Goal: Information Seeking & Learning: Check status

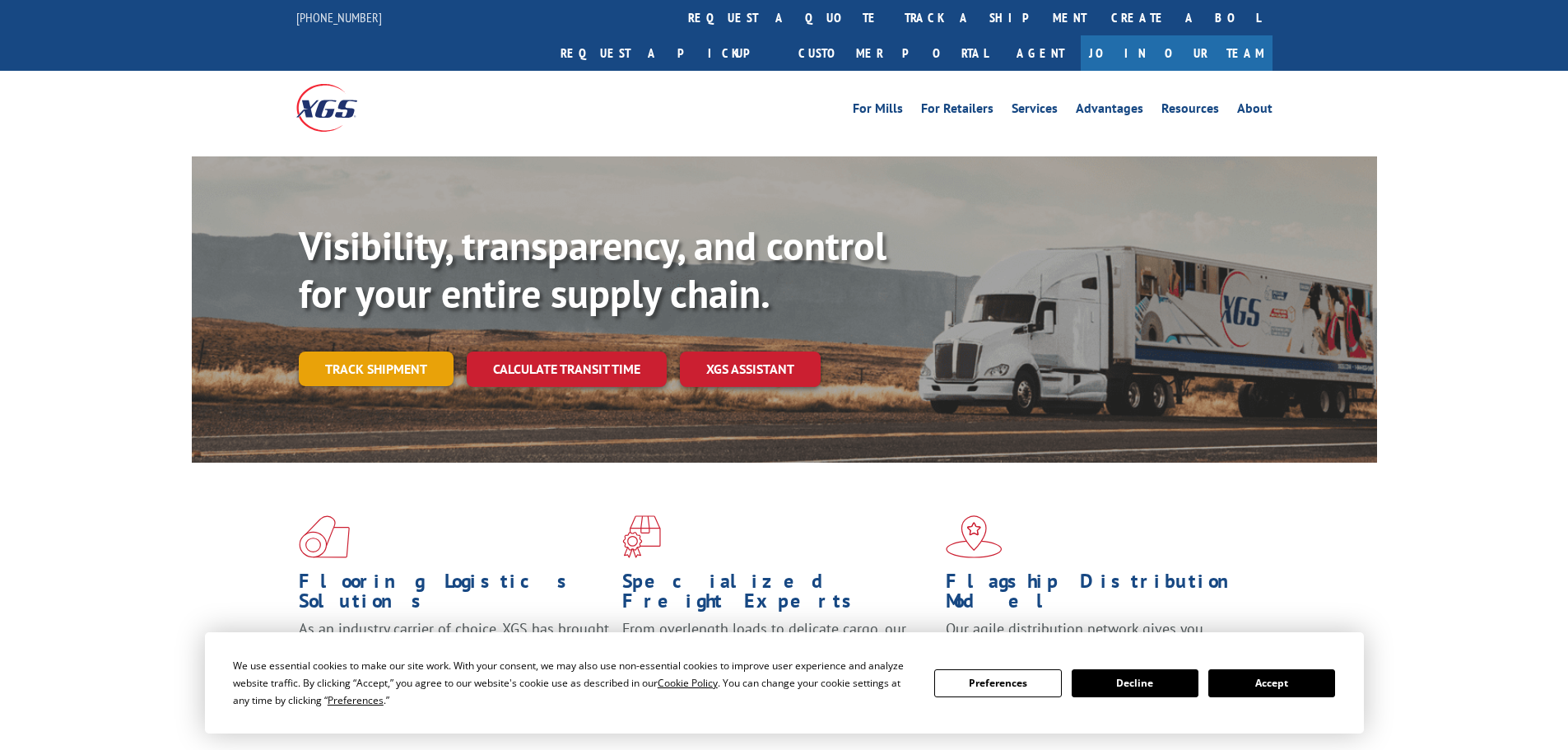
click at [396, 351] on link "Track shipment" at bounding box center [377, 368] width 155 height 34
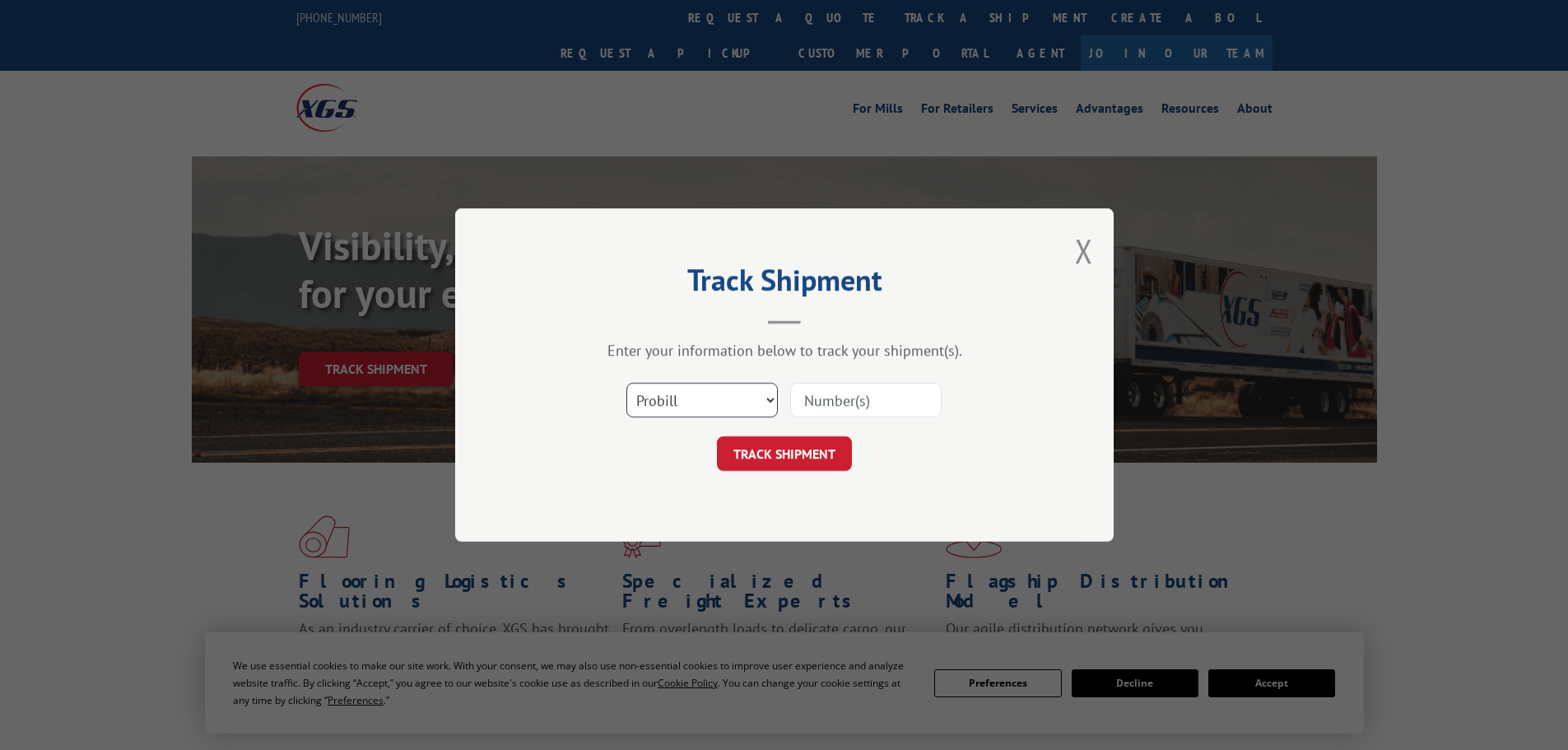
click at [751, 393] on select "Select category... Probill BOL PO" at bounding box center [702, 400] width 151 height 34
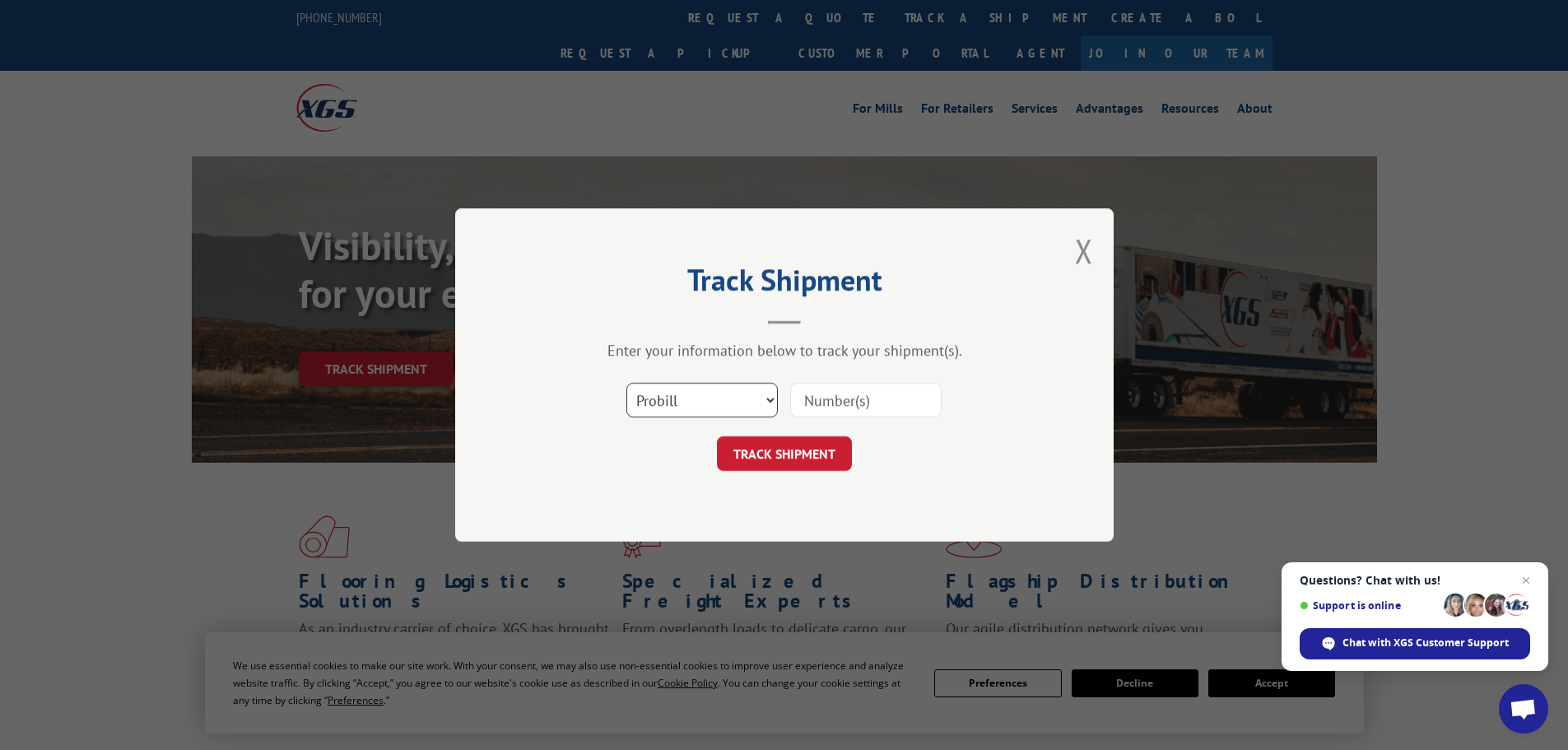
select select
click at [626, 383] on select "Select category... Probill BOL PO" at bounding box center [702, 400] width 151 height 34
click at [878, 397] on input at bounding box center [866, 400] width 151 height 34
paste input "22441762"
type input "22441762"
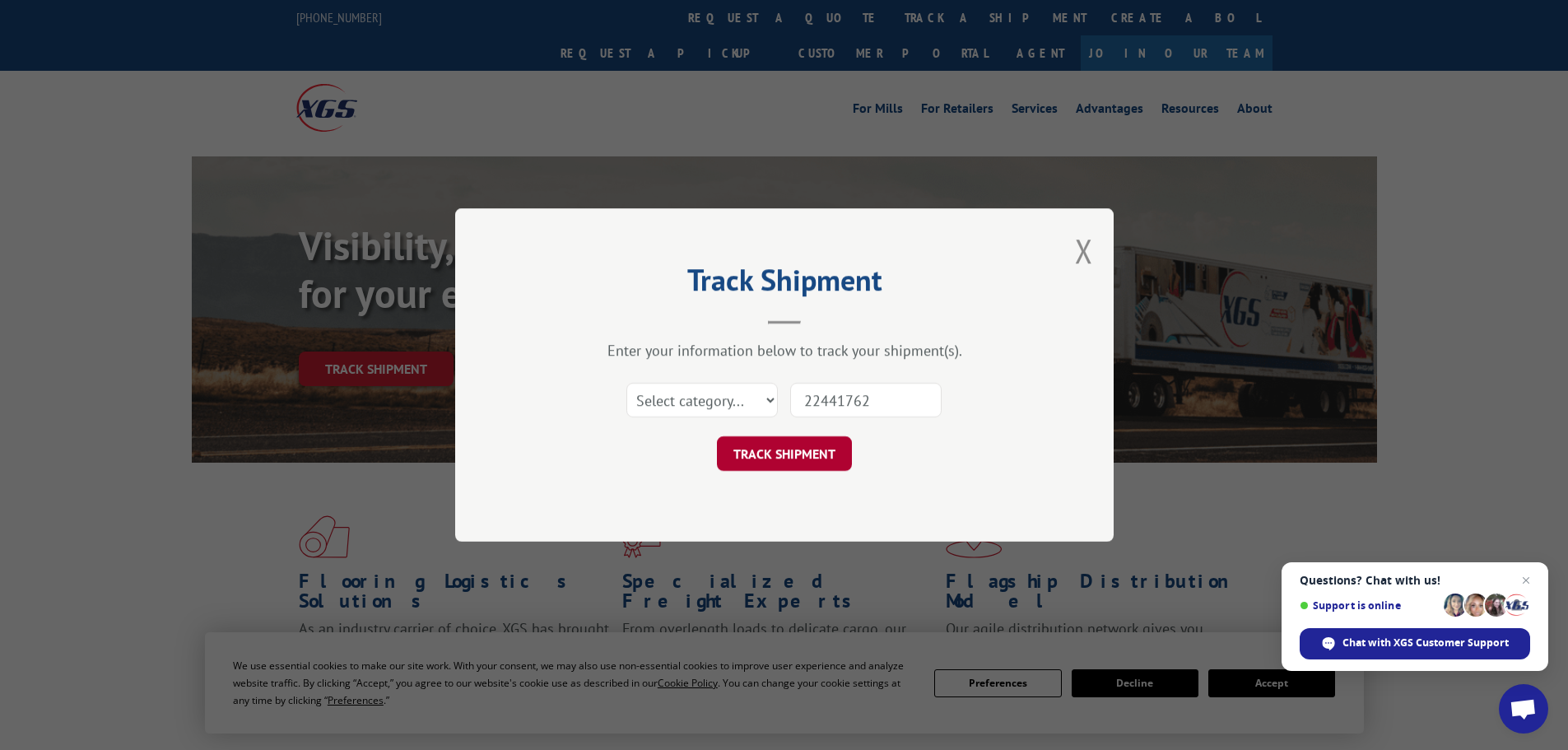
click at [734, 441] on button "TRACK SHIPMENT" at bounding box center [784, 453] width 135 height 34
drag, startPoint x: 739, startPoint y: 448, endPoint x: 735, endPoint y: 439, distance: 9.8
click at [740, 449] on button "TRACK SHIPMENT" at bounding box center [784, 453] width 135 height 34
click at [720, 400] on select "Select category... Probill BOL PO" at bounding box center [702, 400] width 151 height 34
select select "po"
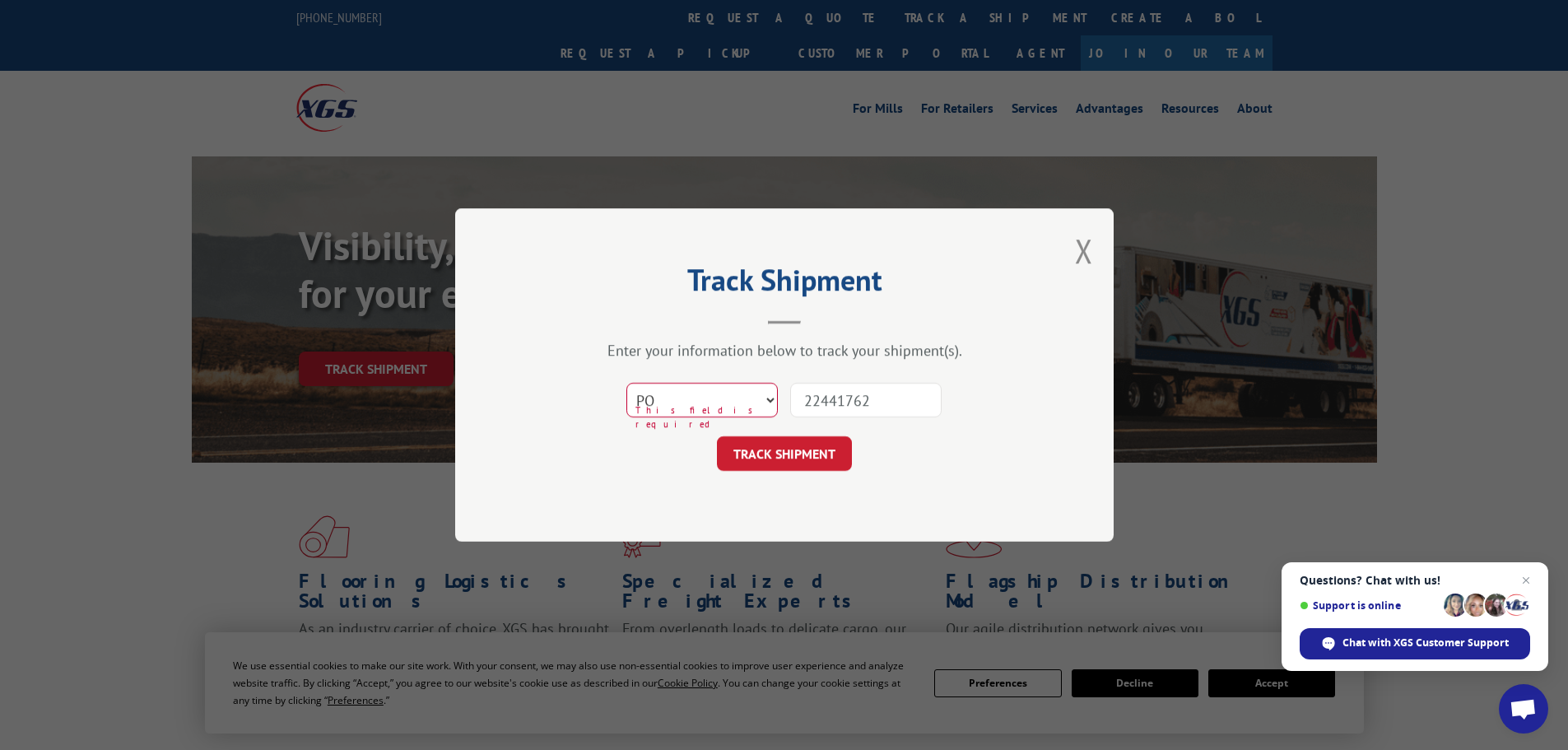
click at [626, 383] on select "Select category... Probill BOL PO" at bounding box center [702, 400] width 151 height 34
click at [781, 455] on button "TRACK SHIPMENT" at bounding box center [784, 453] width 135 height 34
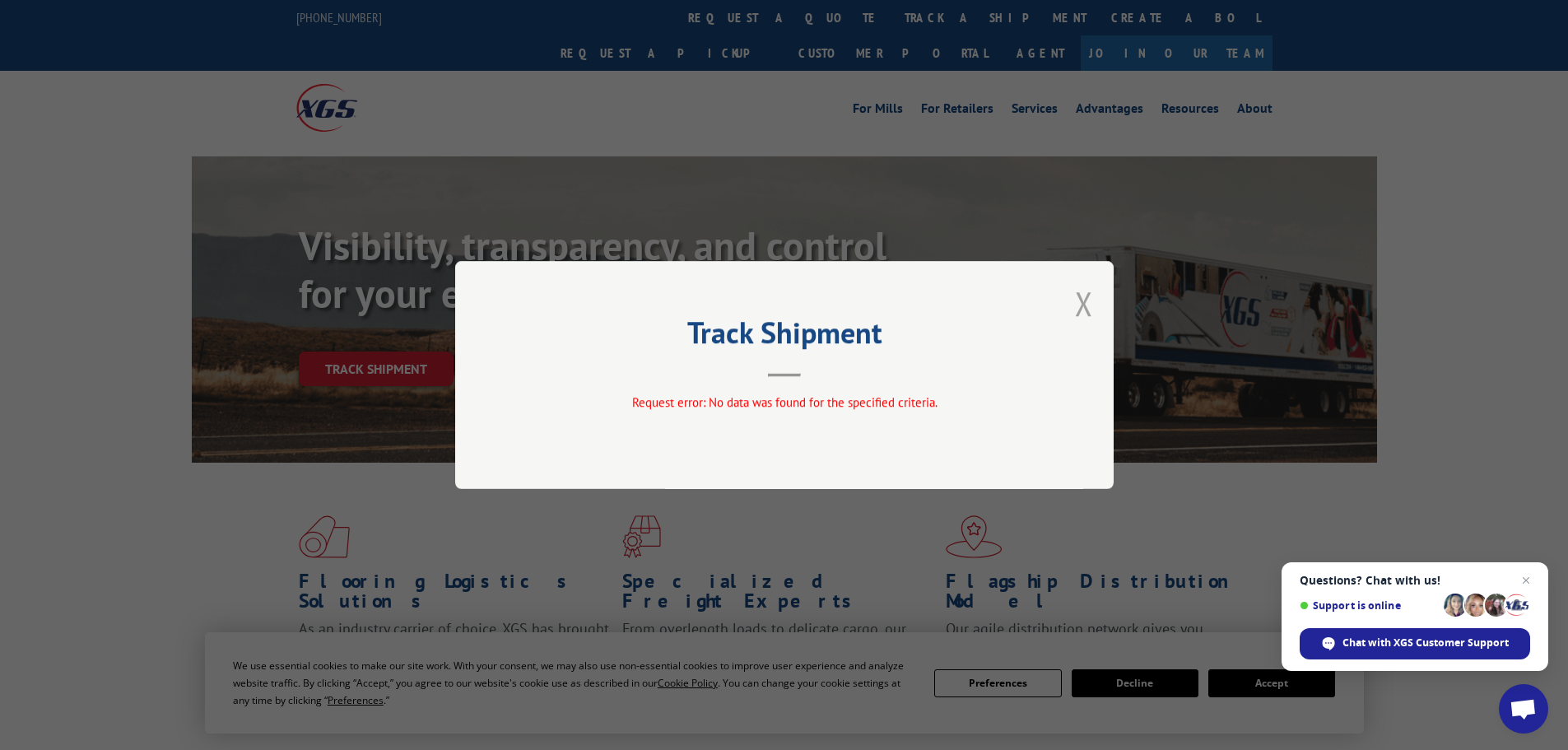
click at [1092, 305] on button "Close modal" at bounding box center [1084, 304] width 18 height 44
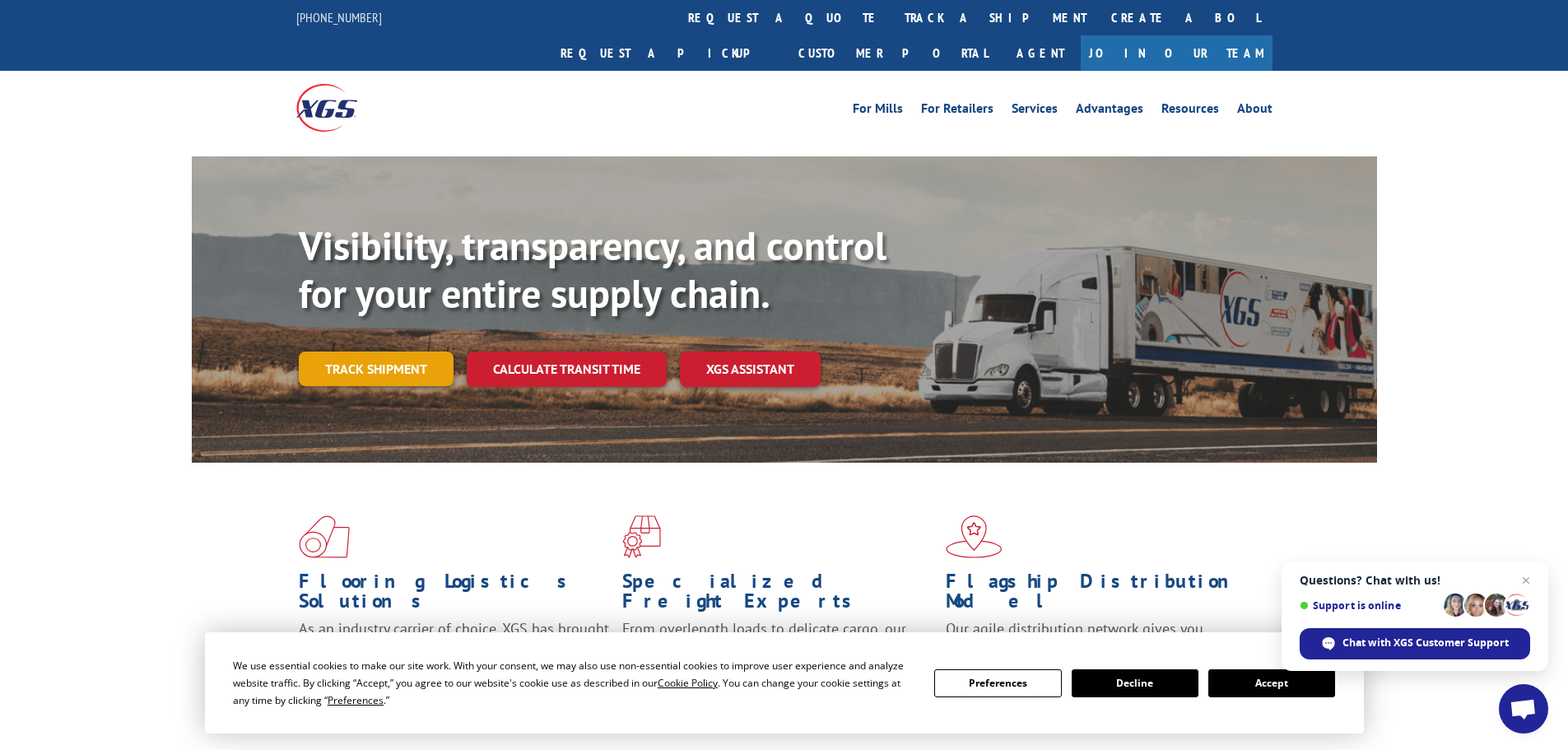
click at [397, 351] on link "Track shipment" at bounding box center [377, 368] width 155 height 34
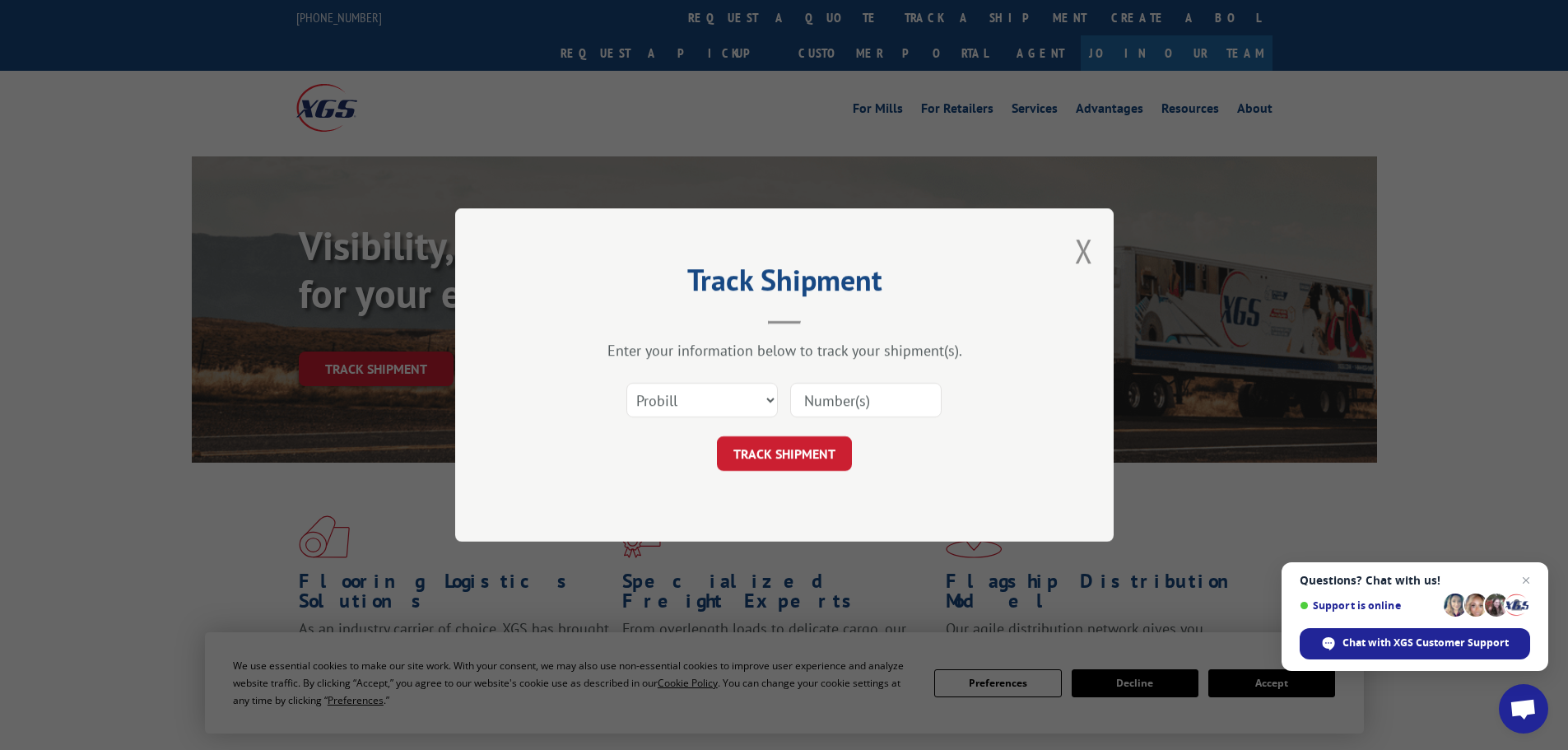
click at [886, 401] on input at bounding box center [866, 400] width 151 height 34
paste input "22441762"
type input "22441762"
click at [1086, 252] on button "Close modal" at bounding box center [1084, 251] width 18 height 44
